Goal: Information Seeking & Learning: Learn about a topic

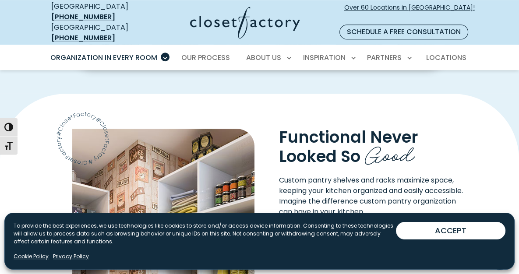
scroll to position [569, 0]
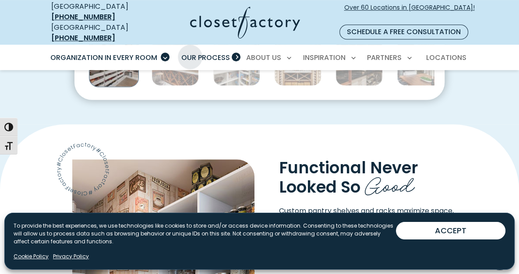
click at [190, 53] on span "Our Process" at bounding box center [205, 58] width 49 height 10
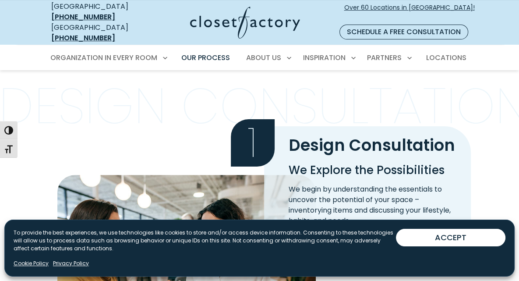
scroll to position [175, 0]
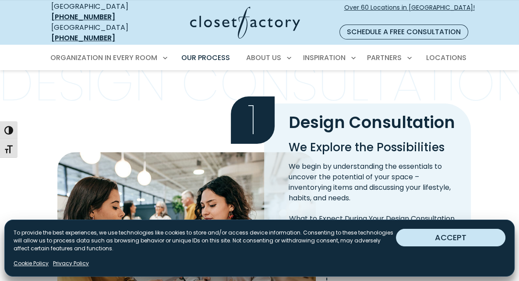
click at [431, 238] on button "ACCEPT" at bounding box center [450, 238] width 109 height 18
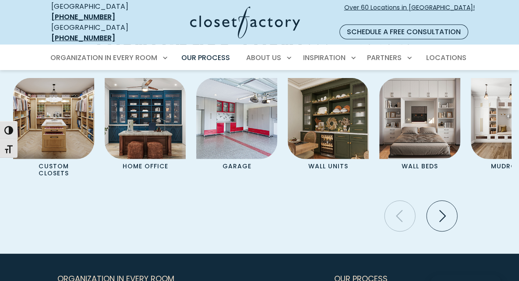
scroll to position [1795, 0]
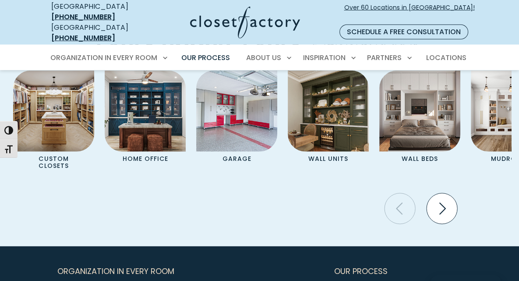
click at [451, 224] on icon "Next slide" at bounding box center [441, 208] width 31 height 31
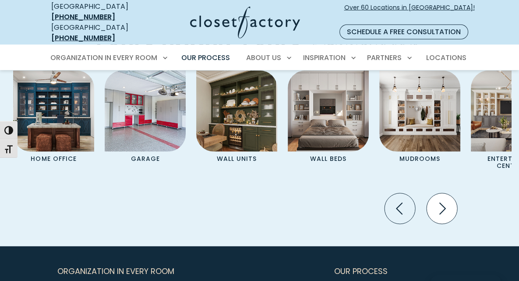
click at [454, 224] on icon "Next slide" at bounding box center [441, 208] width 31 height 31
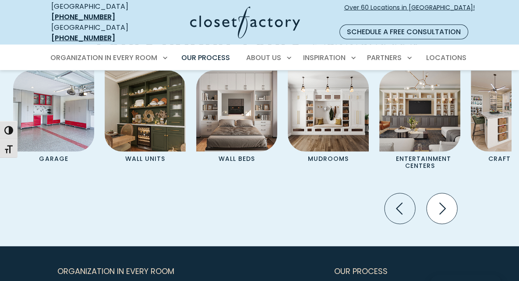
click at [454, 224] on icon "Next slide" at bounding box center [441, 208] width 31 height 31
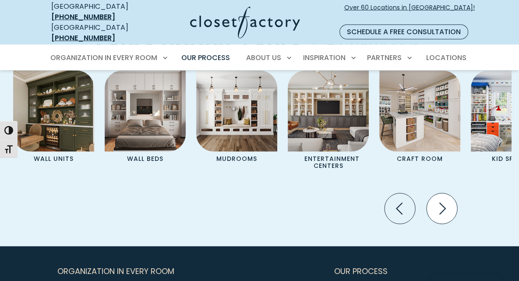
click at [454, 224] on icon "Next slide" at bounding box center [441, 208] width 31 height 31
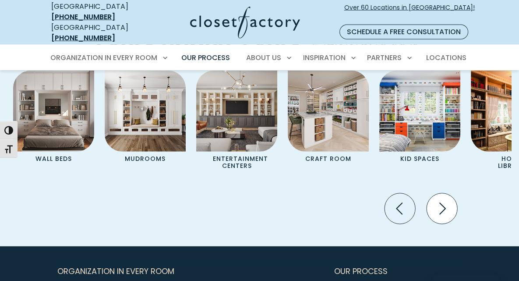
click at [454, 224] on icon "Next slide" at bounding box center [441, 208] width 31 height 31
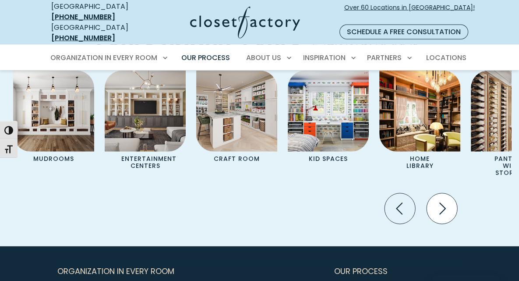
click at [454, 224] on icon "Next slide" at bounding box center [441, 208] width 31 height 31
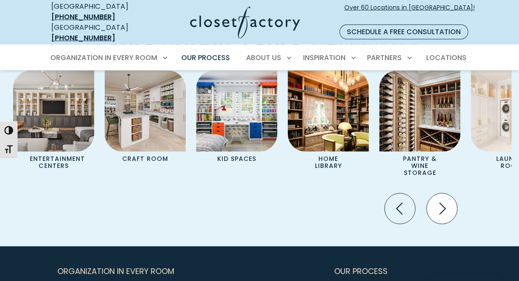
click at [454, 224] on icon "Next slide" at bounding box center [441, 208] width 31 height 31
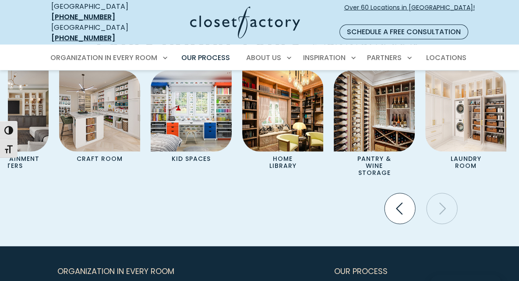
click at [402, 214] on icon "Previous slide" at bounding box center [399, 208] width 7 height 12
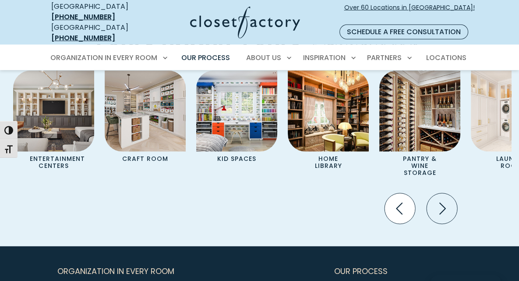
click at [402, 214] on icon "Previous slide" at bounding box center [399, 208] width 7 height 12
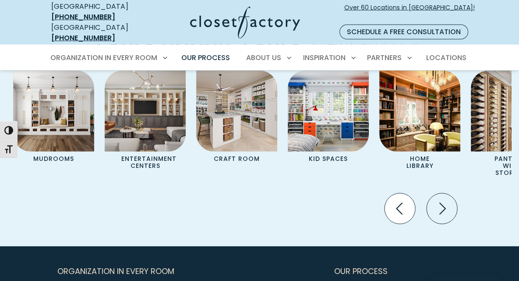
click at [402, 214] on icon "Previous slide" at bounding box center [399, 208] width 7 height 12
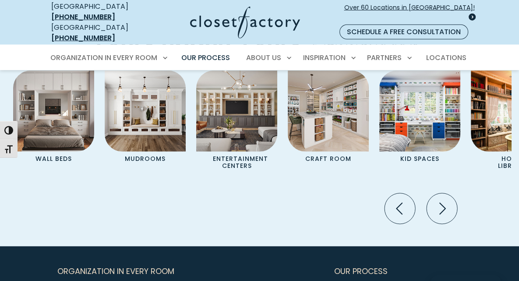
click at [440, 6] on span "Over 60 Locations in [GEOGRAPHIC_DATA]!" at bounding box center [409, 12] width 130 height 18
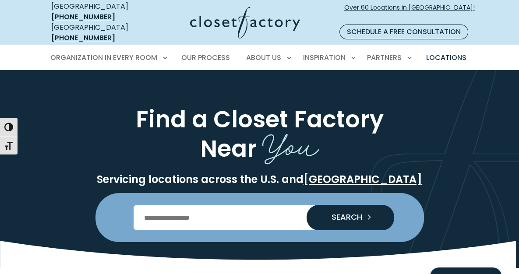
click at [182, 211] on input "Enter Postal Code" at bounding box center [260, 217] width 252 height 25
type input "*****"
click at [345, 213] on span "SEARCH" at bounding box center [343, 217] width 38 height 8
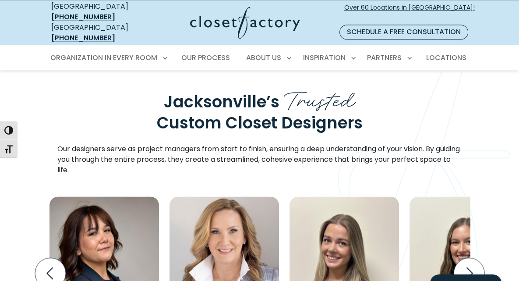
scroll to position [1051, 0]
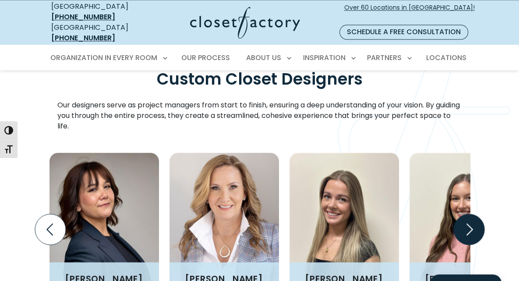
click at [484, 214] on icon "Next slide" at bounding box center [468, 229] width 31 height 31
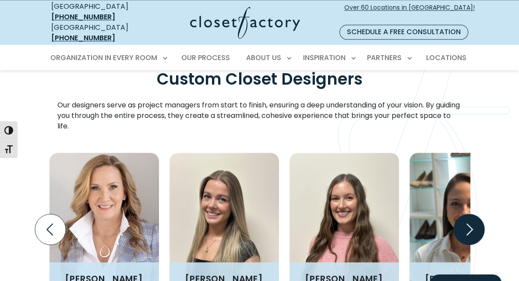
click at [484, 214] on icon "Next slide" at bounding box center [468, 229] width 31 height 31
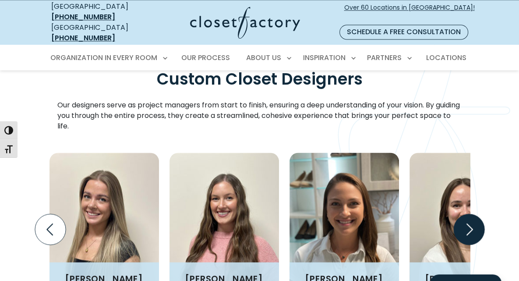
click at [484, 214] on icon "Next slide" at bounding box center [468, 229] width 31 height 31
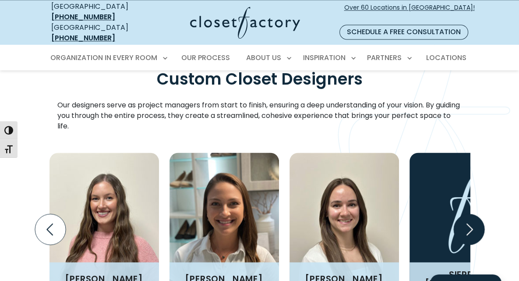
click at [484, 214] on icon "Next slide" at bounding box center [468, 229] width 31 height 31
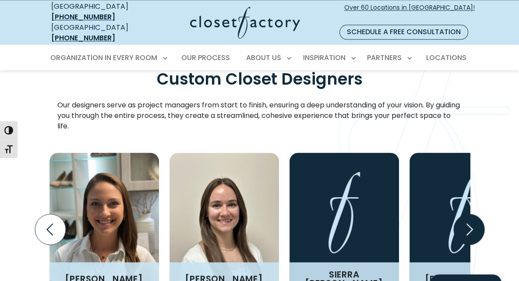
click at [484, 214] on icon "Next slide" at bounding box center [468, 229] width 31 height 31
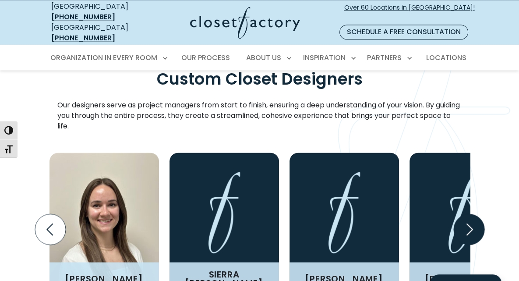
click at [484, 214] on icon "Next slide" at bounding box center [468, 229] width 31 height 31
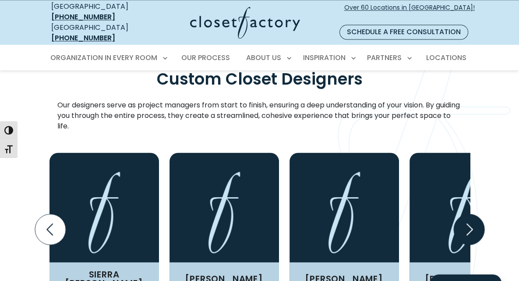
click at [484, 214] on icon "Next slide" at bounding box center [468, 229] width 31 height 31
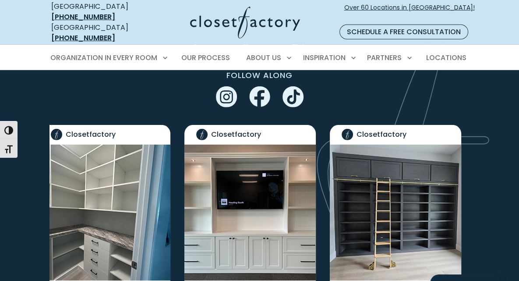
scroll to position [2058, 0]
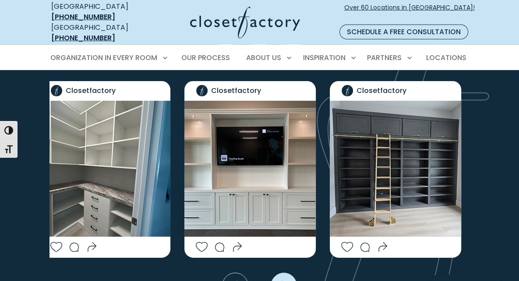
click at [287, 272] on icon "Next slide" at bounding box center [284, 285] width 26 height 26
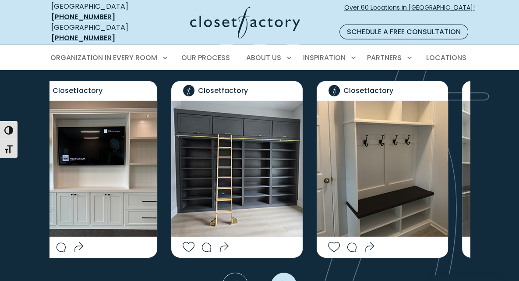
click at [287, 272] on icon "Next slide" at bounding box center [284, 285] width 26 height 26
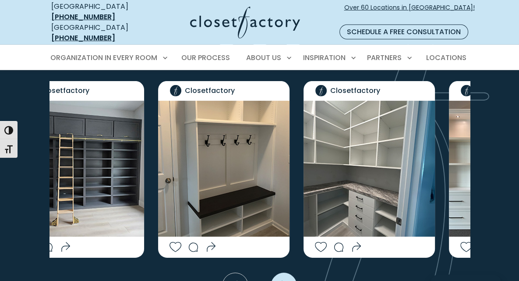
click at [286, 272] on icon "Next slide" at bounding box center [284, 285] width 26 height 26
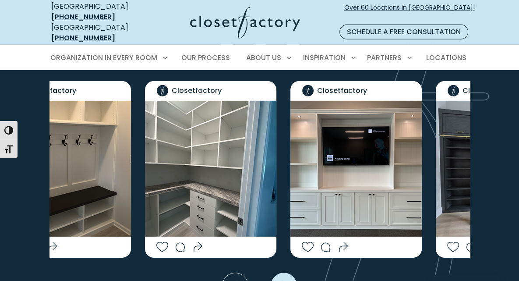
click at [286, 272] on icon "Next slide" at bounding box center [284, 285] width 26 height 26
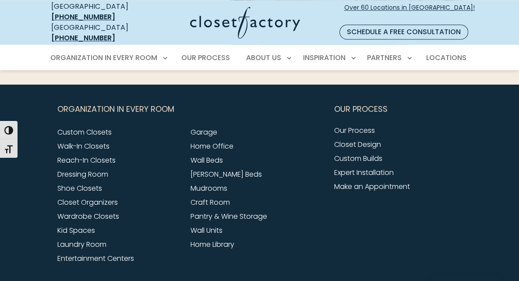
scroll to position [3284, 0]
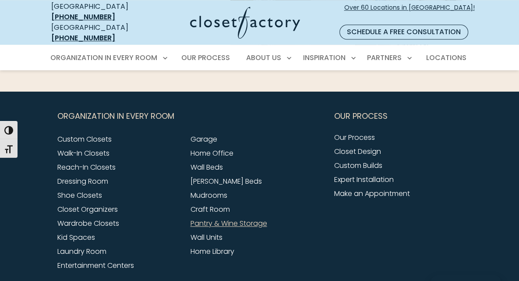
click at [190, 218] on link "Pantry & Wine Storage" at bounding box center [228, 223] width 77 height 10
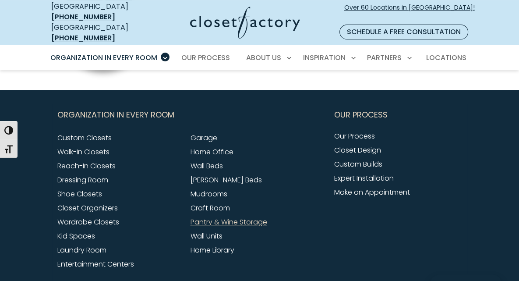
scroll to position [2759, 0]
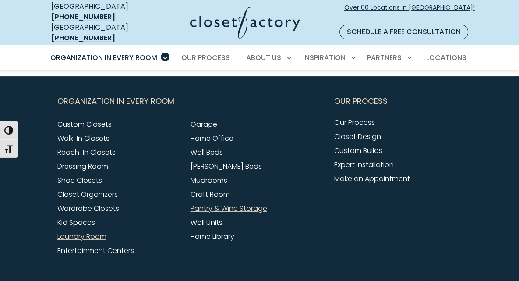
click at [57, 231] on link "Laundry Room" at bounding box center [81, 236] width 49 height 10
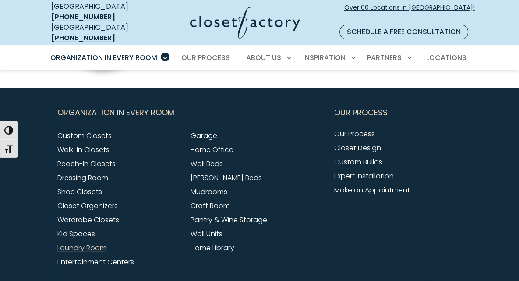
scroll to position [2759, 0]
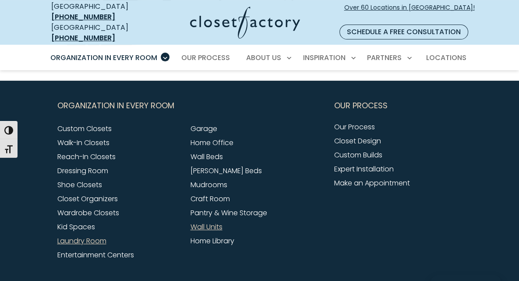
click at [190, 222] on link "Wall Units" at bounding box center [206, 227] width 32 height 10
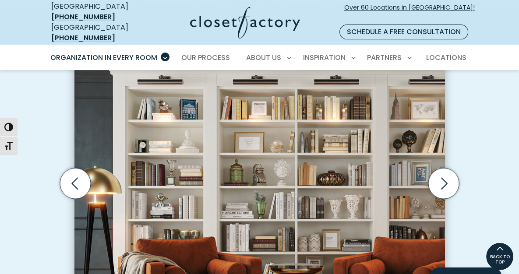
scroll to position [262, 0]
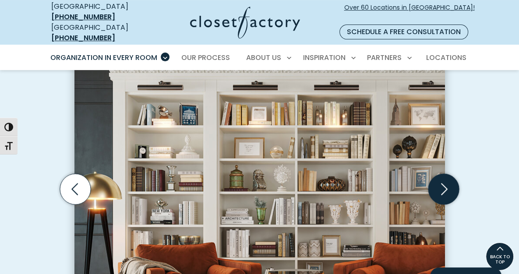
click at [459, 175] on icon "Next slide" at bounding box center [443, 189] width 31 height 31
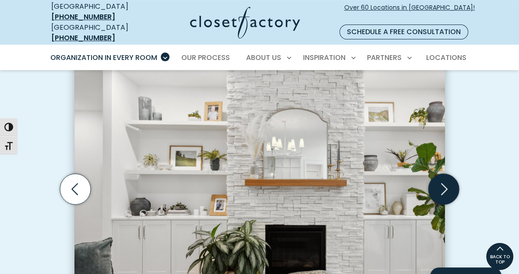
click at [459, 174] on icon "Next slide" at bounding box center [443, 189] width 31 height 31
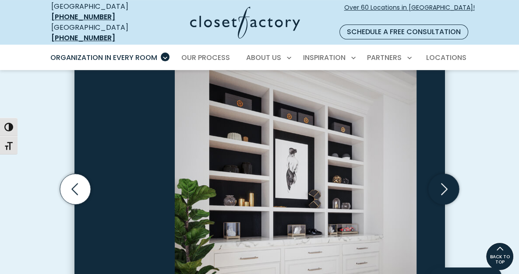
click at [459, 174] on icon "Next slide" at bounding box center [443, 189] width 31 height 31
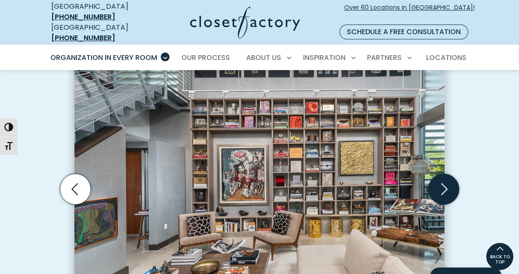
click at [459, 174] on icon "Next slide" at bounding box center [443, 189] width 31 height 31
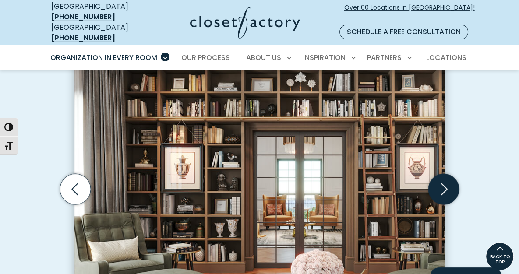
click at [459, 174] on icon "Next slide" at bounding box center [443, 189] width 31 height 31
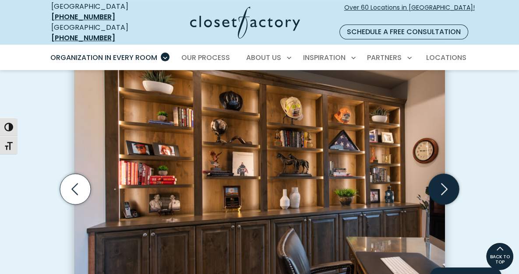
click at [459, 174] on icon "Next slide" at bounding box center [443, 189] width 31 height 31
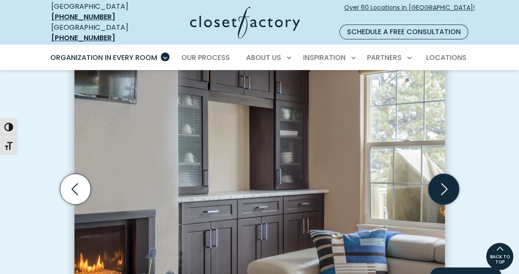
click at [459, 174] on icon "Next slide" at bounding box center [443, 189] width 31 height 31
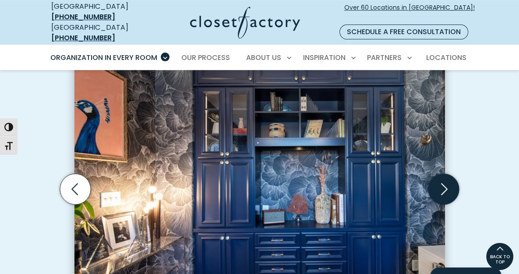
click at [459, 174] on icon "Next slide" at bounding box center [443, 189] width 31 height 31
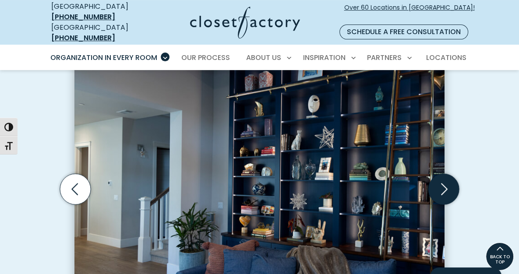
click at [459, 174] on icon "Next slide" at bounding box center [443, 189] width 31 height 31
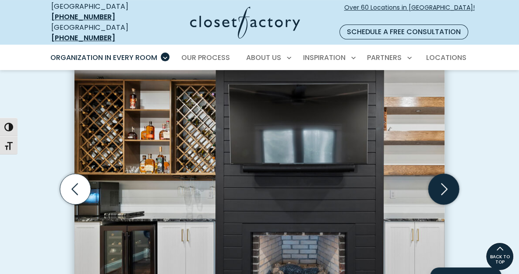
click at [459, 174] on icon "Next slide" at bounding box center [443, 189] width 31 height 31
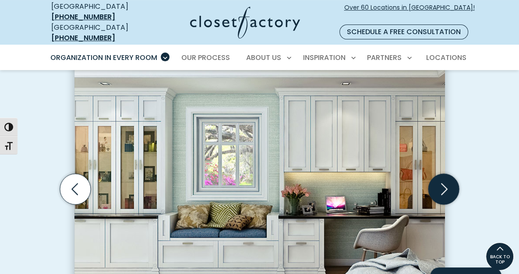
click at [459, 174] on icon "Next slide" at bounding box center [443, 189] width 31 height 31
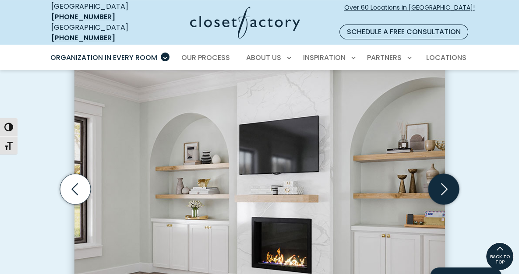
click at [459, 174] on icon "Next slide" at bounding box center [443, 189] width 31 height 31
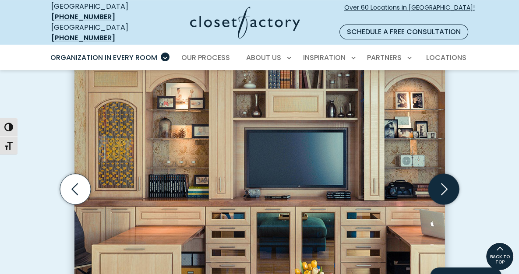
click at [459, 174] on icon "Next slide" at bounding box center [443, 189] width 31 height 31
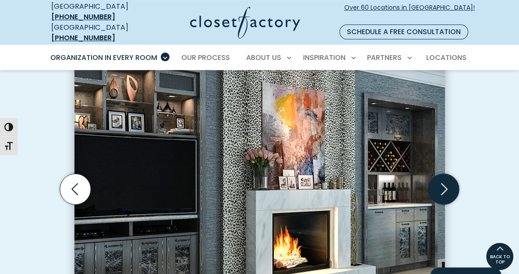
click at [459, 174] on icon "Next slide" at bounding box center [443, 189] width 31 height 31
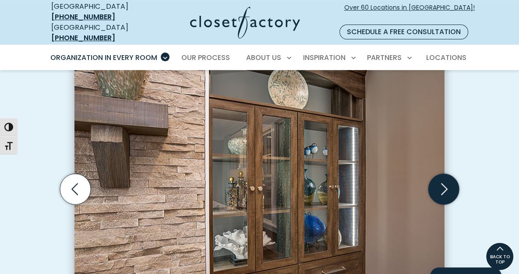
click at [459, 174] on icon "Next slide" at bounding box center [443, 189] width 31 height 31
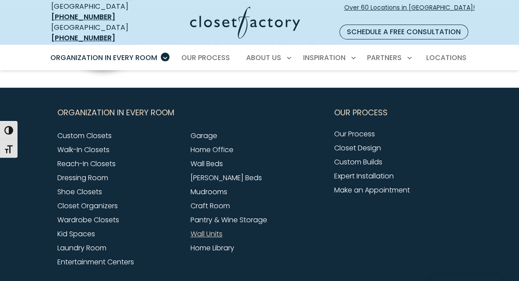
scroll to position [2758, 0]
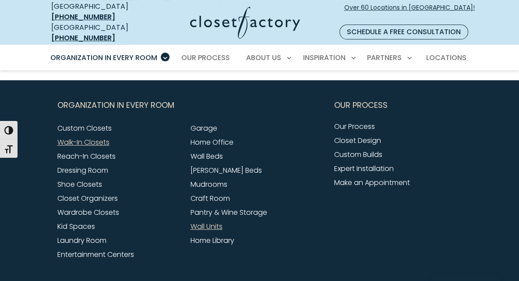
click at [57, 137] on link "Walk-In Closets" at bounding box center [83, 142] width 52 height 10
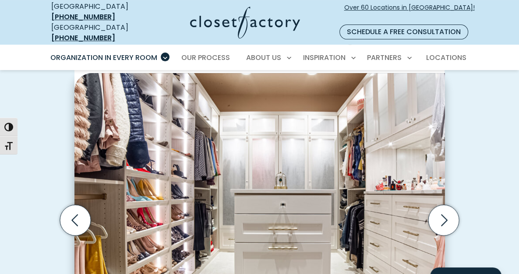
scroll to position [262, 0]
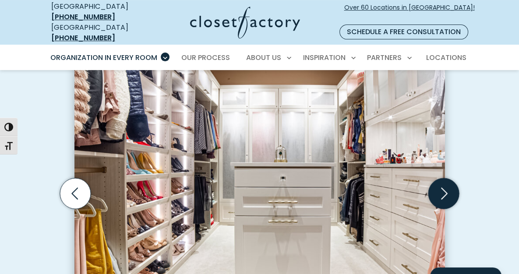
click at [447, 187] on icon "Next slide" at bounding box center [444, 193] width 7 height 12
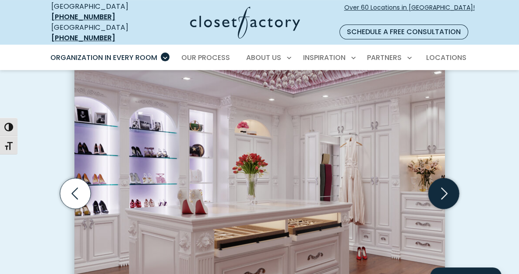
click at [447, 187] on icon "Next slide" at bounding box center [444, 193] width 7 height 12
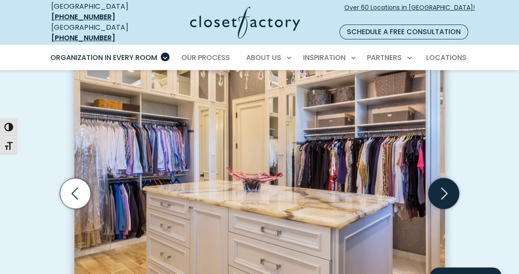
click at [447, 187] on icon "Next slide" at bounding box center [444, 193] width 7 height 12
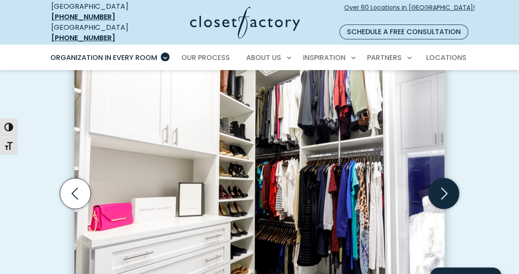
click at [447, 187] on icon "Next slide" at bounding box center [444, 193] width 7 height 12
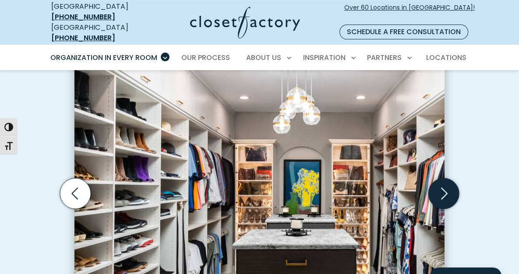
click at [447, 187] on icon "Next slide" at bounding box center [444, 193] width 7 height 12
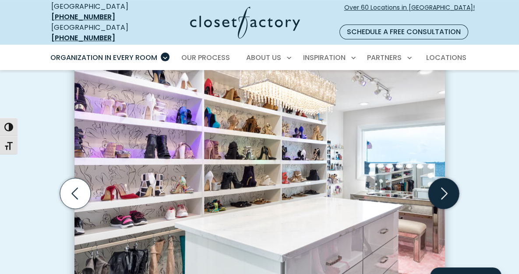
click at [447, 187] on icon "Next slide" at bounding box center [444, 193] width 7 height 12
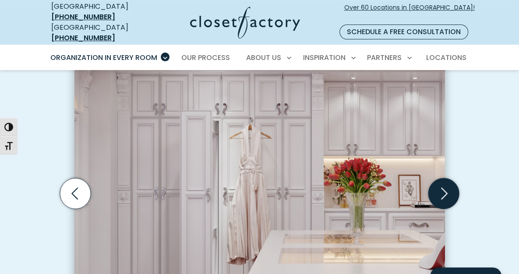
click at [447, 187] on icon "Next slide" at bounding box center [444, 193] width 7 height 12
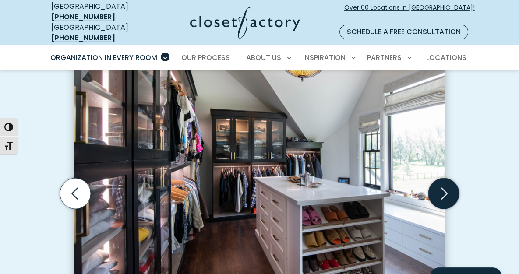
click at [447, 187] on icon "Next slide" at bounding box center [444, 193] width 7 height 12
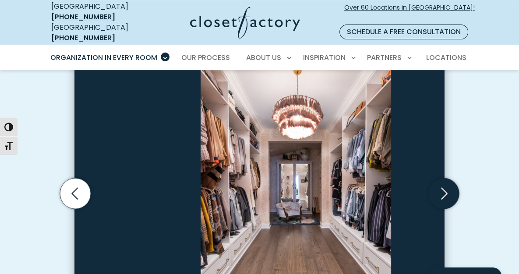
click at [447, 187] on icon "Next slide" at bounding box center [444, 193] width 7 height 12
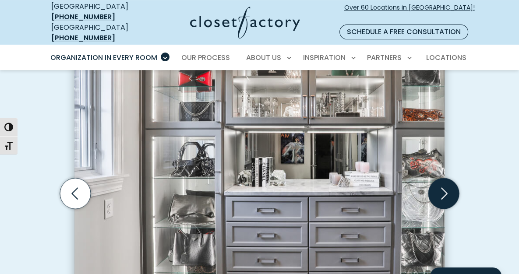
click at [447, 187] on icon "Next slide" at bounding box center [444, 193] width 7 height 12
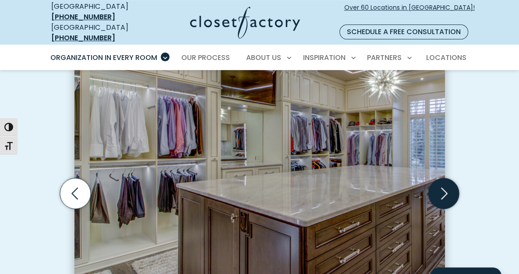
click at [447, 187] on icon "Next slide" at bounding box center [444, 193] width 7 height 12
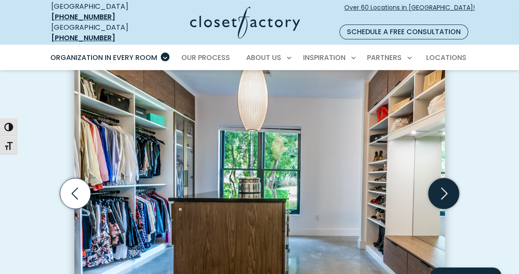
click at [447, 187] on icon "Next slide" at bounding box center [444, 193] width 7 height 12
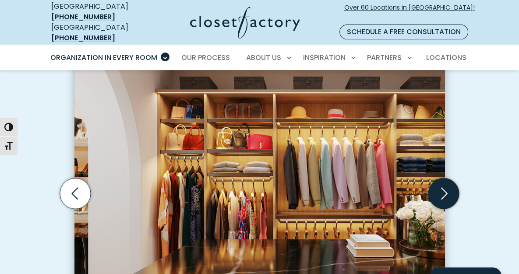
click at [447, 187] on icon "Next slide" at bounding box center [444, 193] width 7 height 12
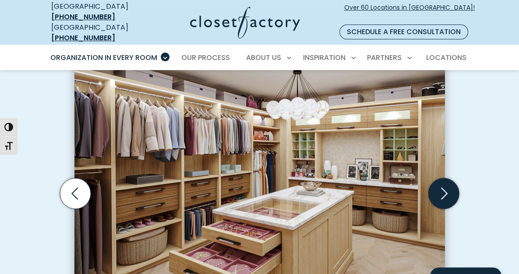
click at [447, 187] on icon "Next slide" at bounding box center [444, 193] width 7 height 12
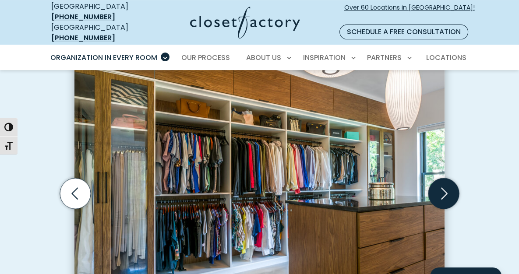
click at [447, 187] on icon "Next slide" at bounding box center [444, 193] width 7 height 12
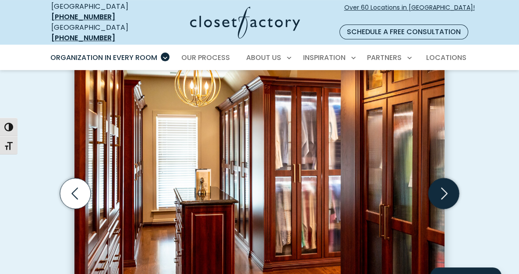
click at [447, 187] on icon "Next slide" at bounding box center [444, 193] width 7 height 12
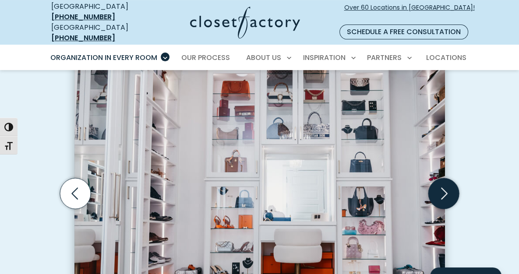
click at [447, 187] on icon "Next slide" at bounding box center [444, 193] width 7 height 12
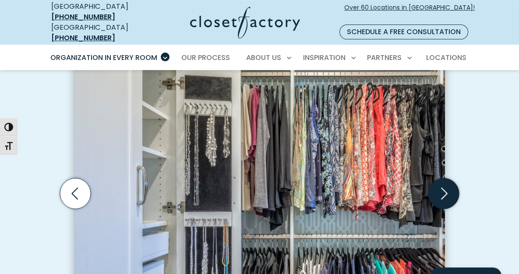
click at [447, 187] on icon "Next slide" at bounding box center [444, 193] width 7 height 12
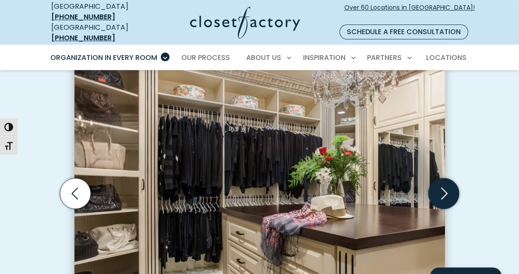
click at [447, 187] on icon "Next slide" at bounding box center [444, 193] width 7 height 12
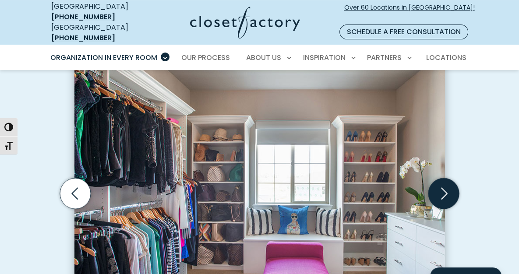
click at [447, 187] on icon "Next slide" at bounding box center [444, 193] width 7 height 12
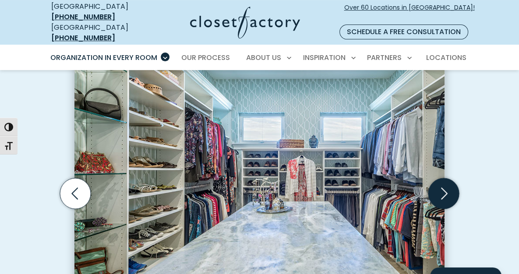
click at [447, 187] on icon "Next slide" at bounding box center [444, 193] width 7 height 12
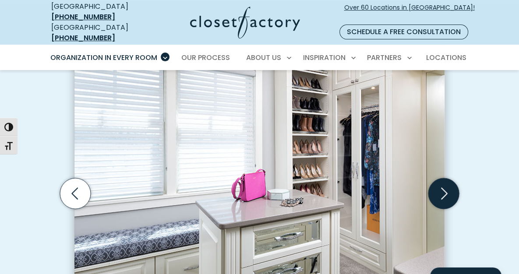
click at [447, 187] on icon "Next slide" at bounding box center [444, 193] width 7 height 12
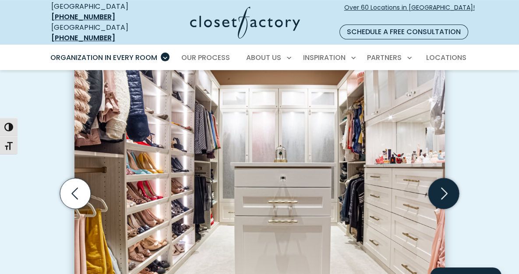
click at [447, 187] on icon "Next slide" at bounding box center [444, 193] width 7 height 12
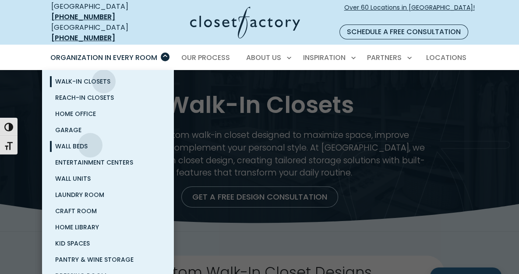
scroll to position [0, 0]
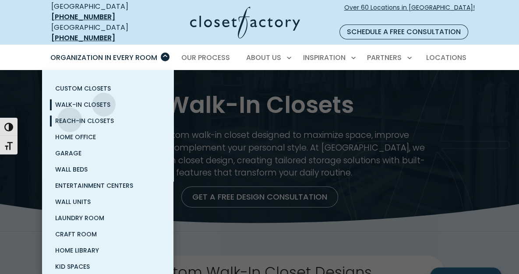
click at [70, 116] on span "Reach-In Closets" at bounding box center [84, 120] width 59 height 9
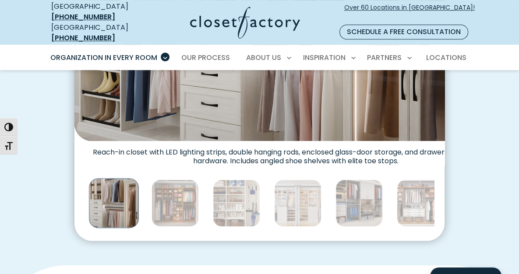
scroll to position [394, 0]
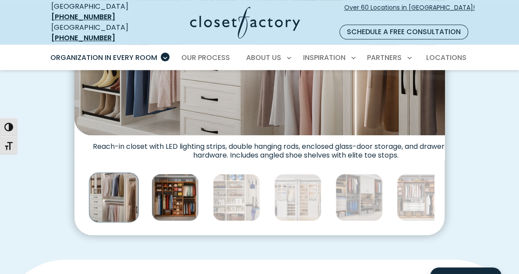
click at [152, 203] on img "Thumbnail Gallery" at bounding box center [175, 197] width 47 height 47
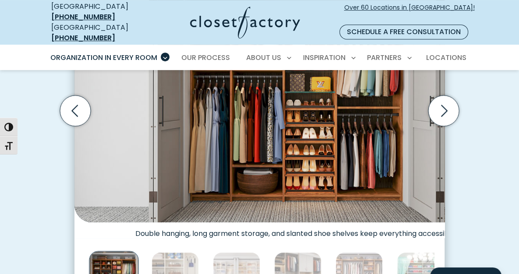
scroll to position [350, 0]
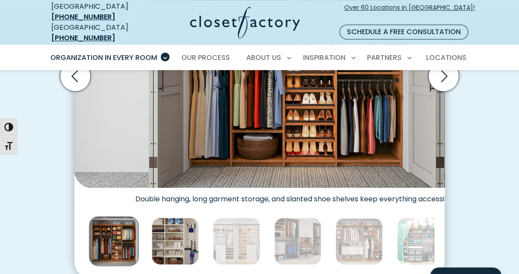
click at [152, 240] on img "Thumbnail Gallery" at bounding box center [175, 241] width 47 height 47
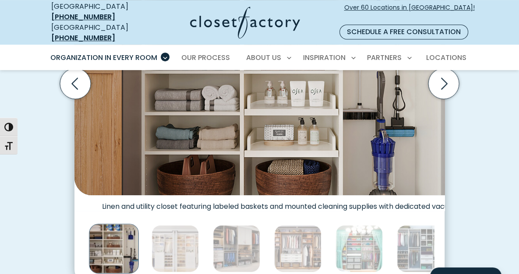
scroll to position [394, 0]
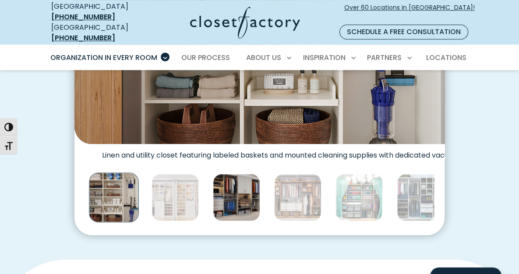
click at [213, 195] on img "Thumbnail Gallery" at bounding box center [236, 197] width 47 height 47
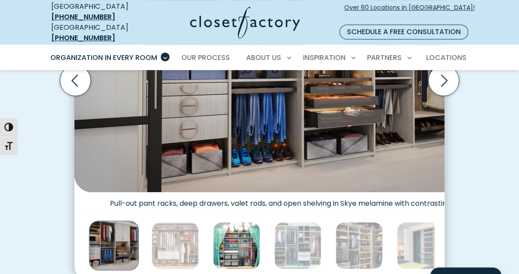
scroll to position [350, 0]
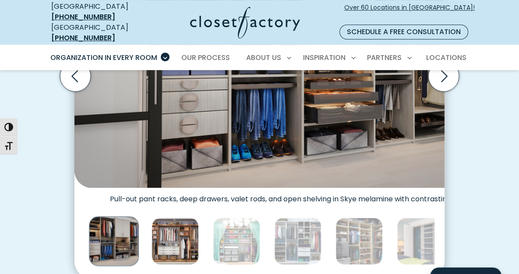
click at [156, 248] on img "Thumbnail Gallery" at bounding box center [175, 241] width 47 height 47
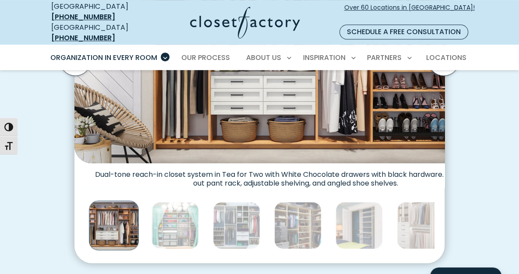
scroll to position [394, 0]
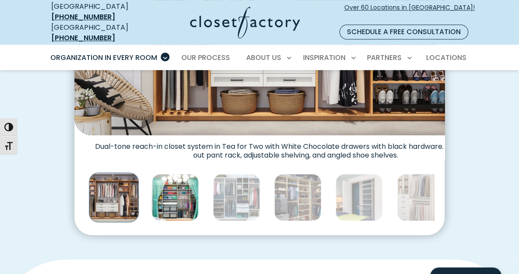
click at [154, 199] on img "Thumbnail Gallery" at bounding box center [175, 197] width 47 height 47
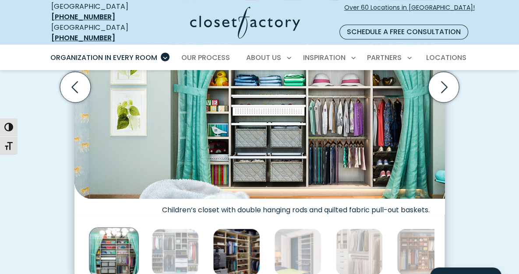
scroll to position [350, 0]
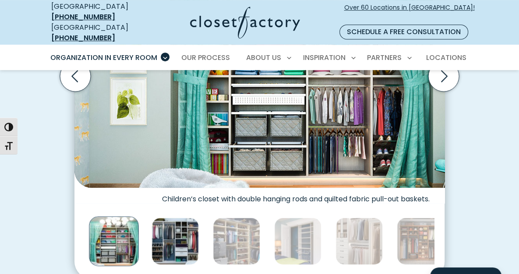
click at [152, 238] on img "Thumbnail Gallery" at bounding box center [175, 241] width 47 height 47
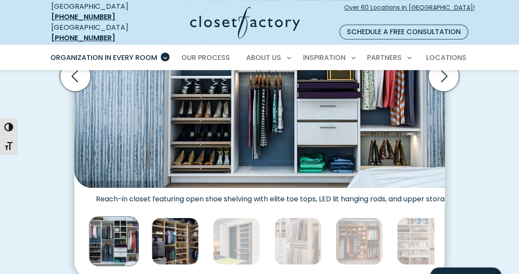
click at [158, 229] on img "Thumbnail Gallery" at bounding box center [175, 241] width 47 height 47
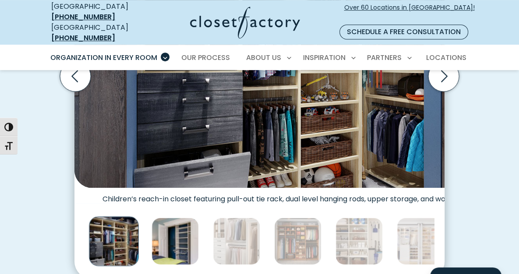
click at [159, 240] on img "Thumbnail Gallery" at bounding box center [175, 241] width 47 height 47
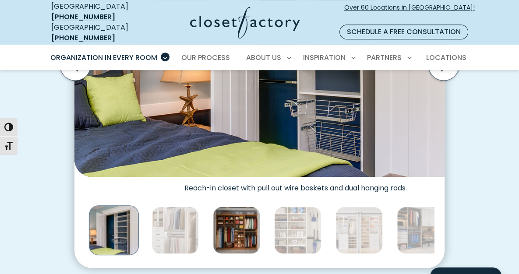
scroll to position [394, 0]
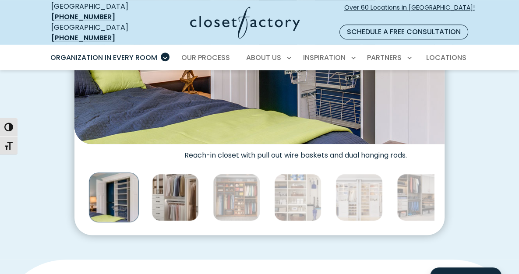
click at [159, 197] on img "Thumbnail Gallery" at bounding box center [175, 197] width 47 height 47
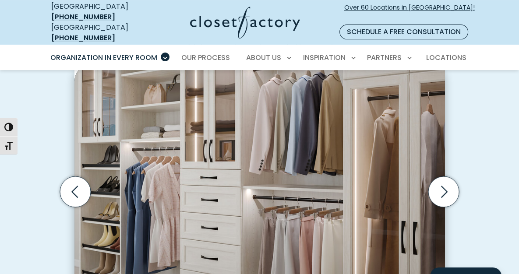
scroll to position [350, 0]
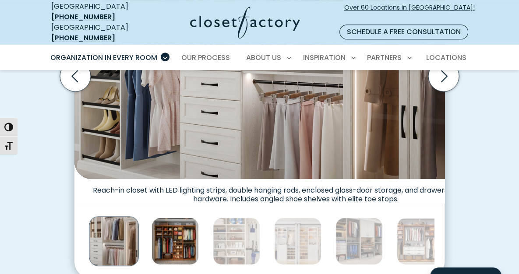
click at [154, 236] on img "Thumbnail Gallery" at bounding box center [175, 241] width 47 height 47
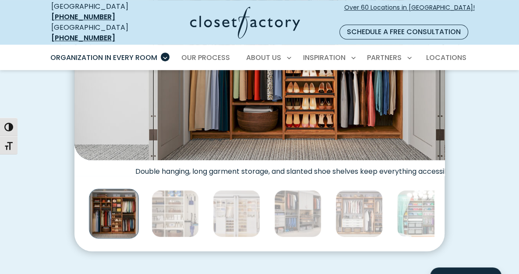
scroll to position [394, 0]
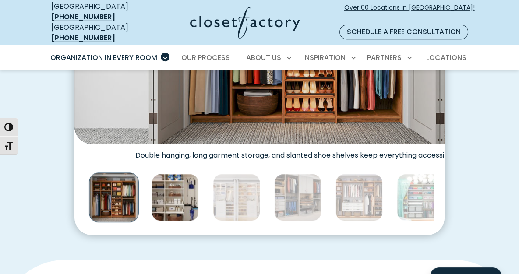
click at [152, 197] on img "Thumbnail Gallery" at bounding box center [175, 197] width 47 height 47
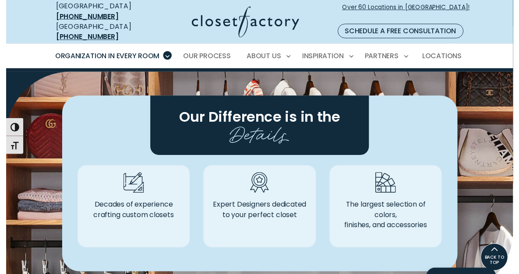
scroll to position [2233, 0]
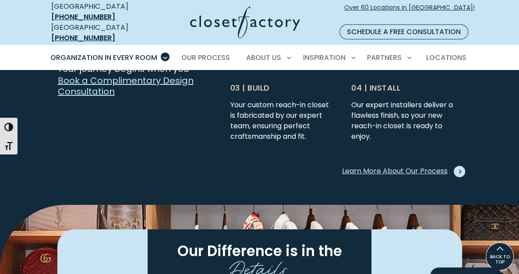
click at [465, 166] on span "content-grid" at bounding box center [459, 171] width 11 height 11
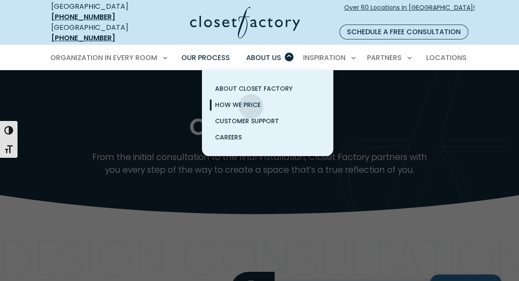
click at [251, 100] on span "How We Price" at bounding box center [238, 104] width 46 height 9
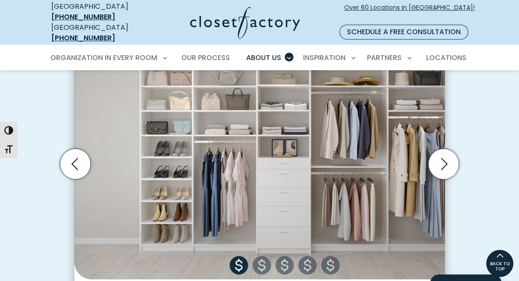
scroll to position [307, 0]
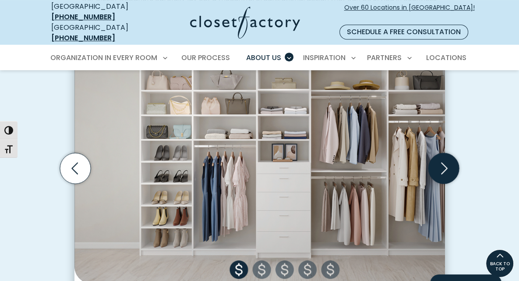
click at [459, 153] on icon "Next slide" at bounding box center [443, 168] width 31 height 31
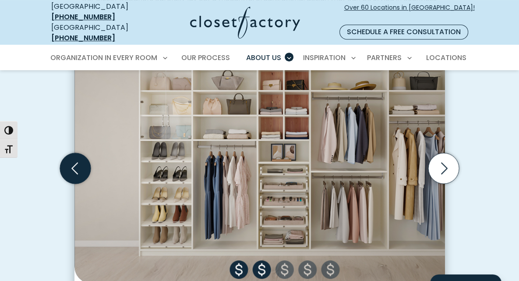
click at [60, 153] on icon "Previous slide" at bounding box center [75, 168] width 31 height 31
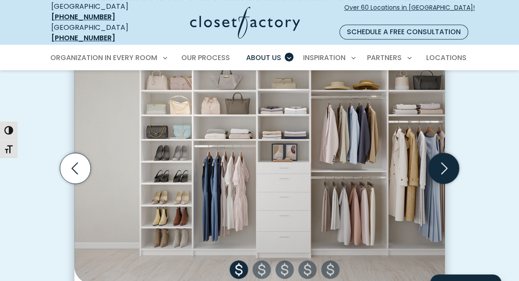
click at [447, 162] on icon "Next slide" at bounding box center [444, 168] width 7 height 12
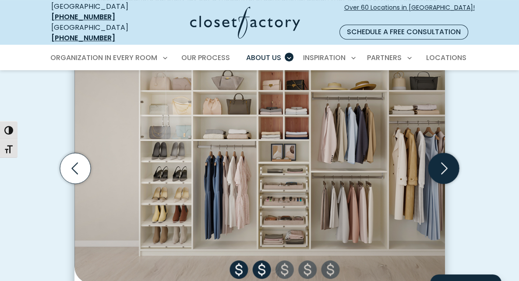
click at [447, 162] on icon "Next slide" at bounding box center [444, 168] width 7 height 12
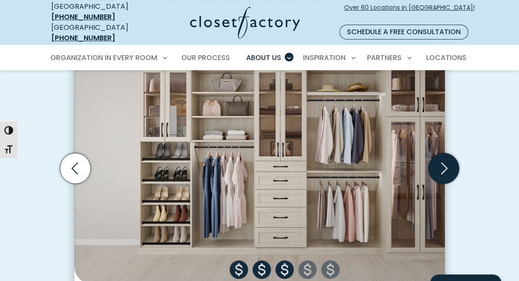
click at [447, 162] on icon "Next slide" at bounding box center [444, 168] width 7 height 12
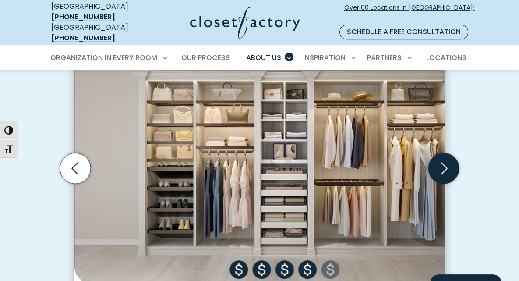
click at [447, 162] on icon "Next slide" at bounding box center [444, 168] width 7 height 12
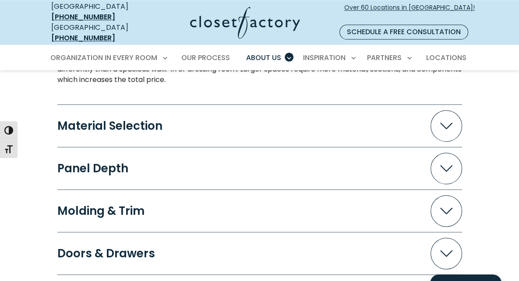
scroll to position [876, 0]
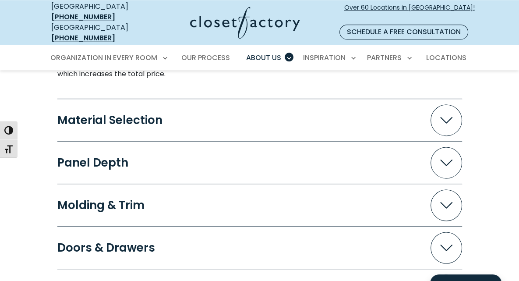
click at [462, 189] on span "Accordion" at bounding box center [446, 205] width 32 height 32
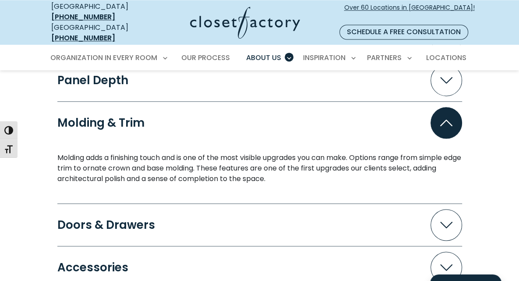
scroll to position [963, 0]
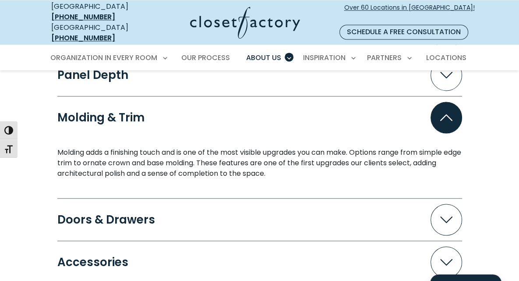
click at [462, 204] on span "Accordion" at bounding box center [446, 220] width 32 height 32
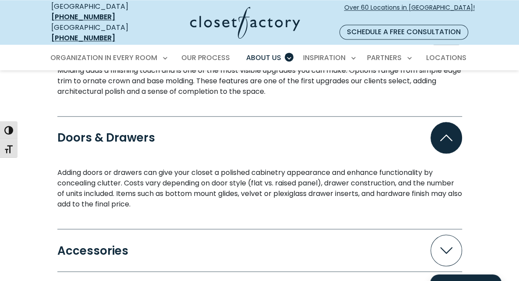
scroll to position [1051, 0]
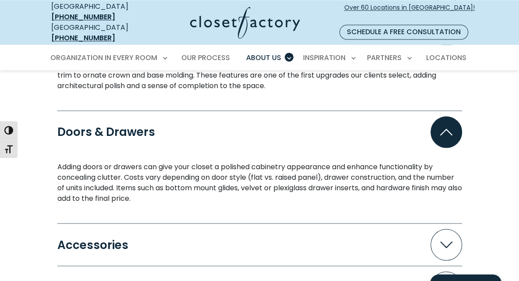
click at [462, 229] on span "Accordion" at bounding box center [446, 245] width 32 height 32
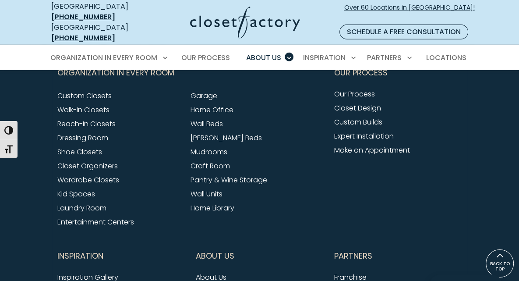
scroll to position [1927, 0]
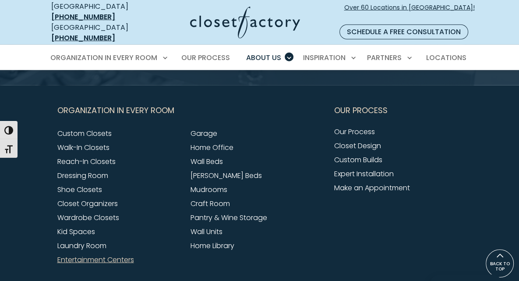
click at [57, 254] on link "Entertainment Centers" at bounding box center [95, 259] width 77 height 10
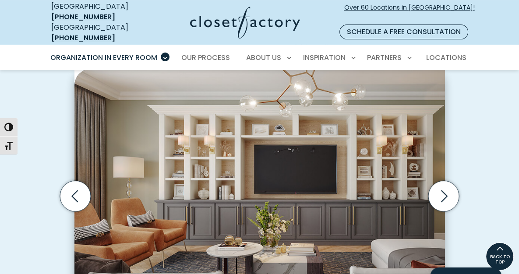
scroll to position [219, 0]
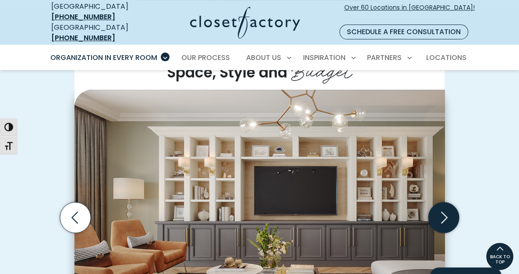
click at [459, 202] on icon "Next slide" at bounding box center [443, 217] width 31 height 31
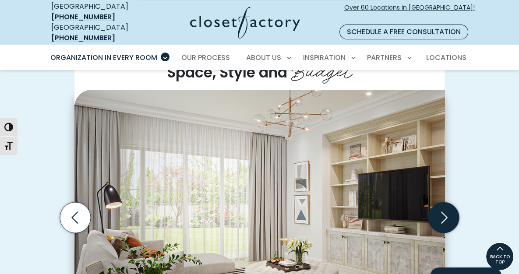
click at [459, 202] on icon "Next slide" at bounding box center [443, 217] width 31 height 31
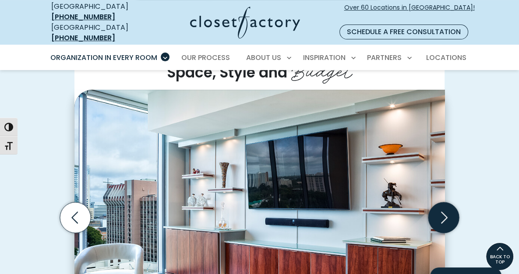
click at [459, 202] on icon "Next slide" at bounding box center [443, 217] width 31 height 31
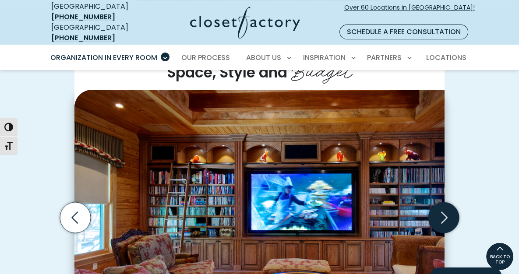
click at [459, 202] on icon "Next slide" at bounding box center [443, 217] width 31 height 31
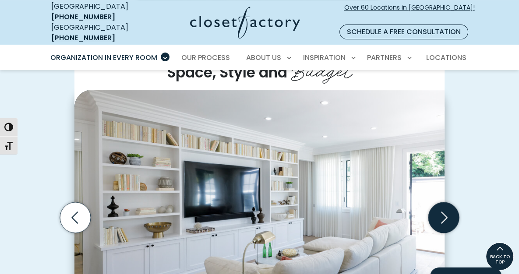
click at [459, 202] on icon "Next slide" at bounding box center [443, 217] width 31 height 31
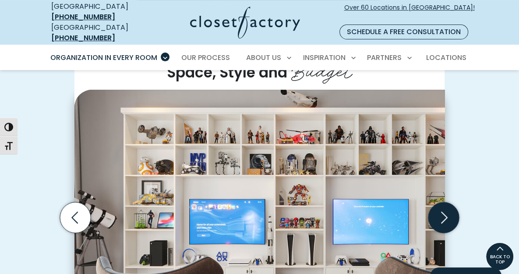
click at [459, 202] on icon "Next slide" at bounding box center [443, 217] width 31 height 31
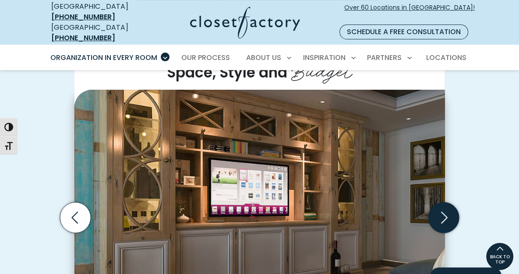
click at [459, 202] on icon "Next slide" at bounding box center [443, 217] width 31 height 31
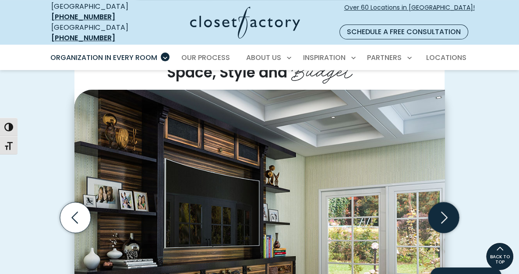
click at [459, 202] on icon "Next slide" at bounding box center [443, 217] width 31 height 31
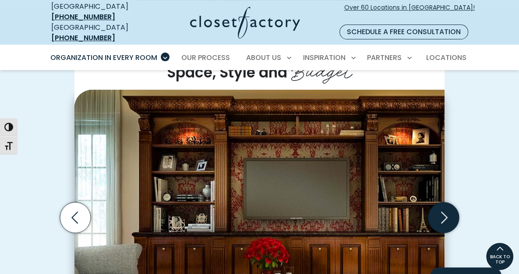
click at [459, 202] on icon "Next slide" at bounding box center [443, 217] width 31 height 31
